Goal: Task Accomplishment & Management: Complete application form

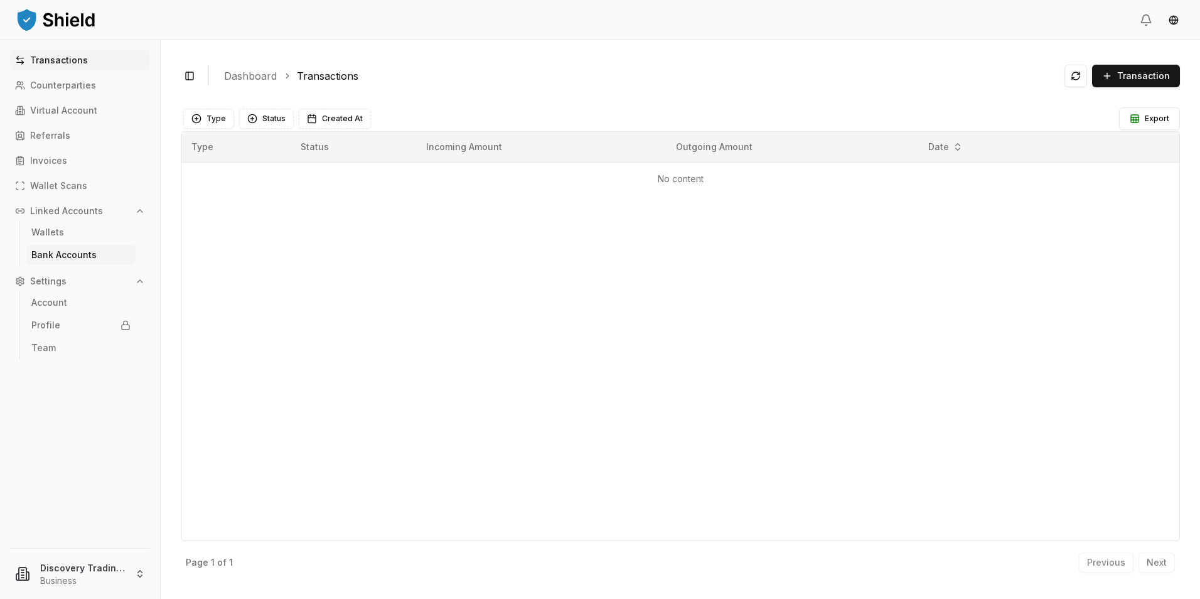
click at [82, 245] on link "Bank Accounts" at bounding box center [80, 255] width 109 height 20
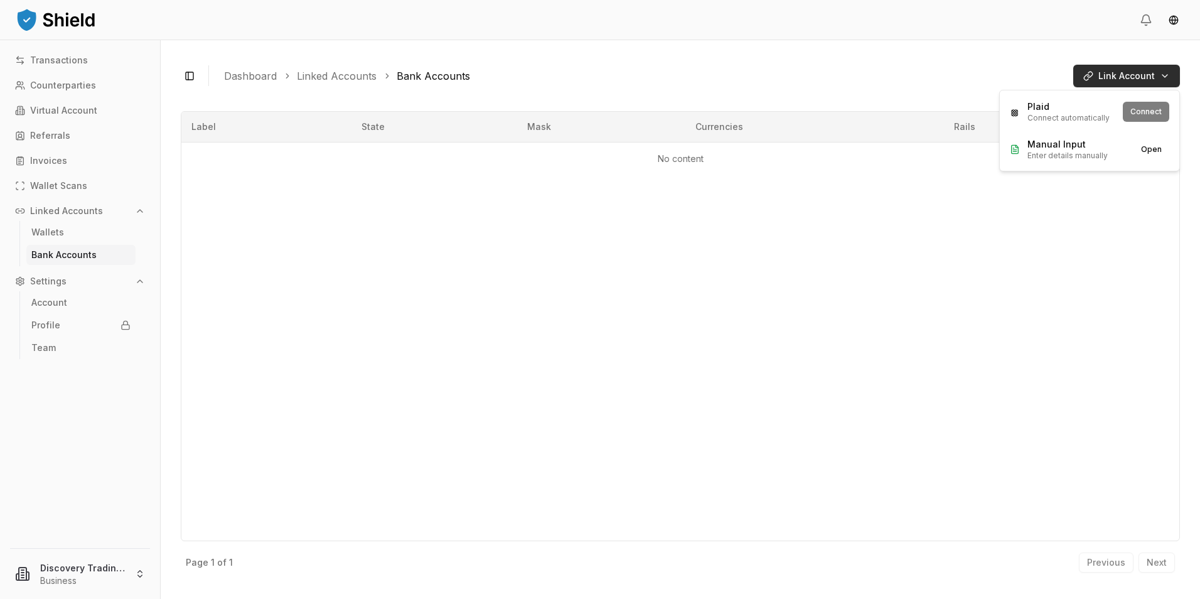
click at [1139, 66] on html "Transactions Counterparties Virtual Account Referrals Invoices Wallet Scans Lin…" at bounding box center [600, 299] width 1200 height 599
click at [1150, 119] on button "Connect" at bounding box center [1146, 112] width 46 height 20
click at [1094, 83] on html "Transactions Counterparties Virtual Account Referrals Invoices Wallet Scans Lin…" at bounding box center [600, 299] width 1200 height 599
click at [1138, 109] on div "Plaid Connect automatically Connect" at bounding box center [1089, 112] width 174 height 38
click at [1146, 113] on button "Connect" at bounding box center [1146, 112] width 46 height 20
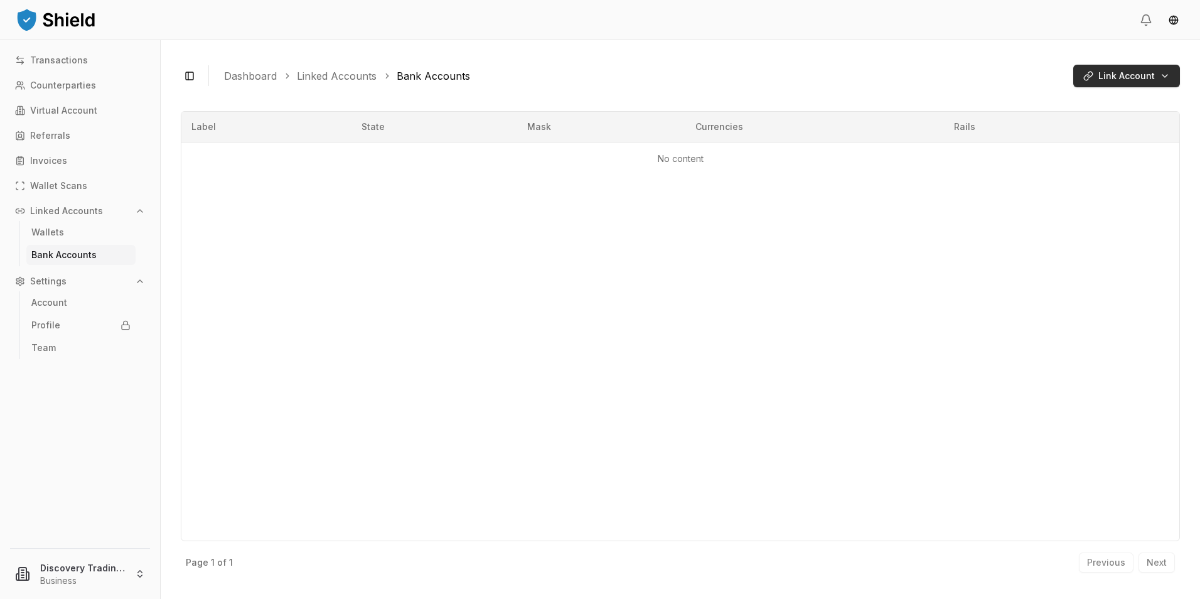
click at [1109, 76] on html "Transactions Counterparties Virtual Account Referrals Invoices Wallet Scans Lin…" at bounding box center [600, 299] width 1200 height 599
click at [1143, 102] on button "Connect" at bounding box center [1146, 112] width 46 height 20
click at [1138, 78] on html "Transactions Counterparties Virtual Account Referrals Invoices Wallet Scans Lin…" at bounding box center [600, 299] width 1200 height 599
click at [1074, 146] on span "Manual Input" at bounding box center [1067, 144] width 80 height 13
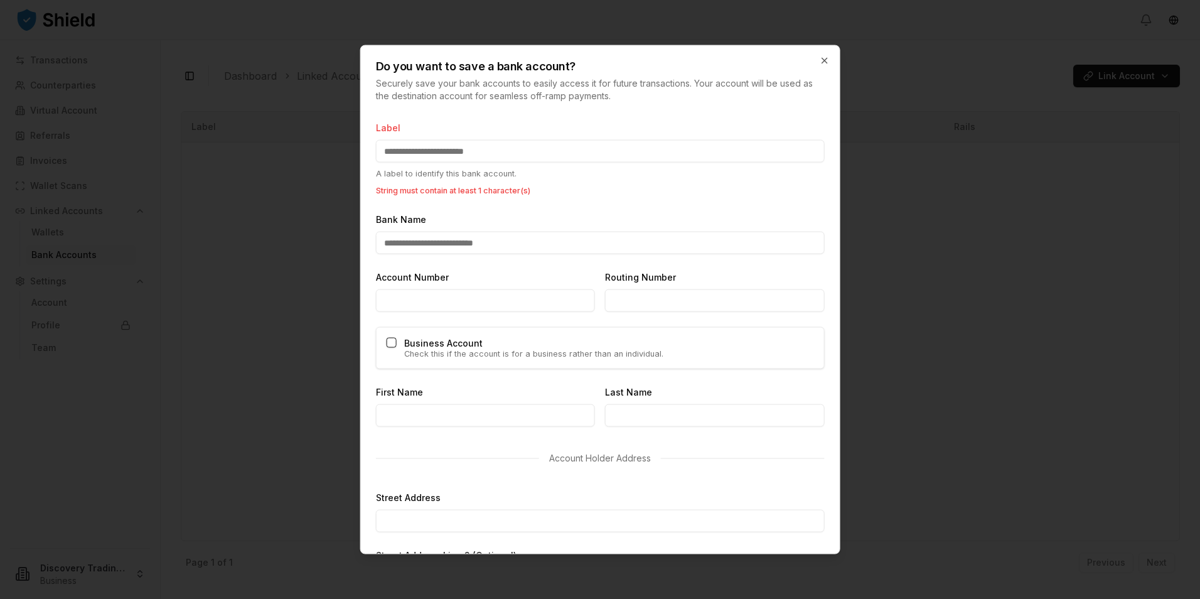
click at [567, 156] on input "Label" at bounding box center [600, 151] width 449 height 23
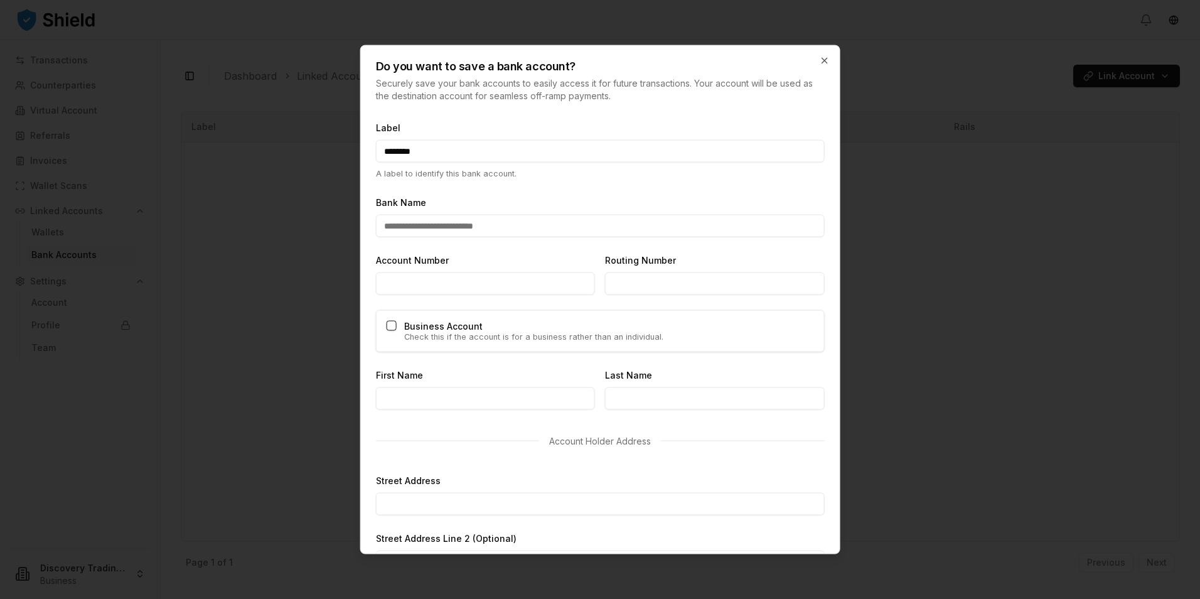
type input "********"
type input "**********"
click at [394, 333] on div "Business Account Check this if the account is for a business rather than an ind…" at bounding box center [600, 331] width 449 height 42
click at [393, 326] on button "Business Account" at bounding box center [392, 326] width 10 height 10
click at [411, 392] on input "Business Name" at bounding box center [600, 398] width 449 height 23
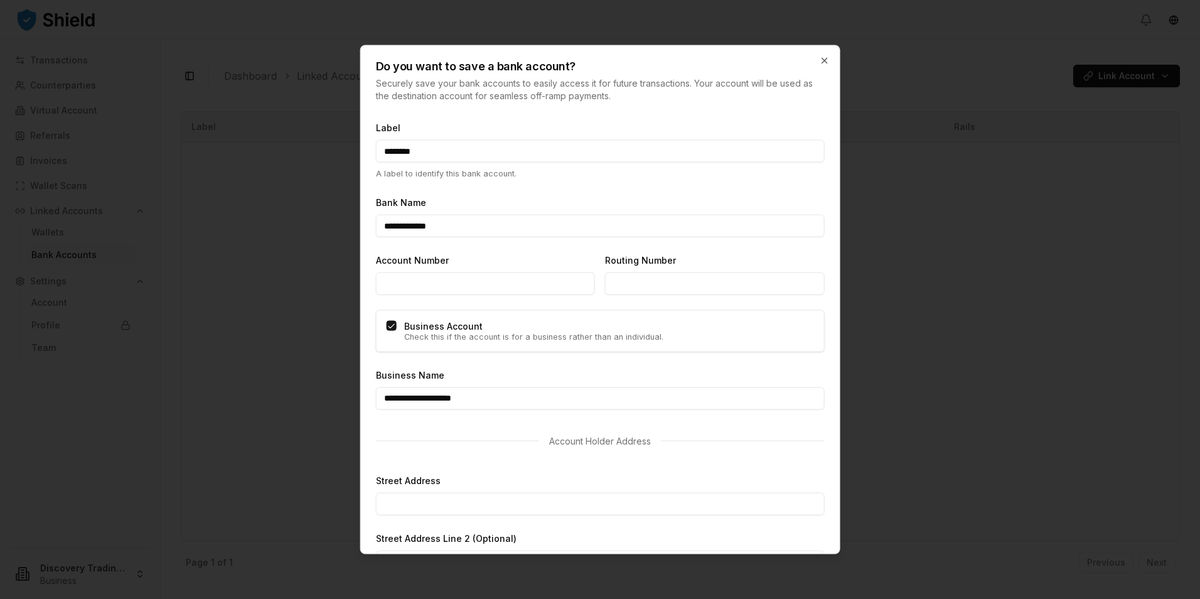
type input "**********"
click at [496, 279] on input "Account Number" at bounding box center [485, 283] width 219 height 23
type input "*"
